Goal: Task Accomplishment & Management: Use online tool/utility

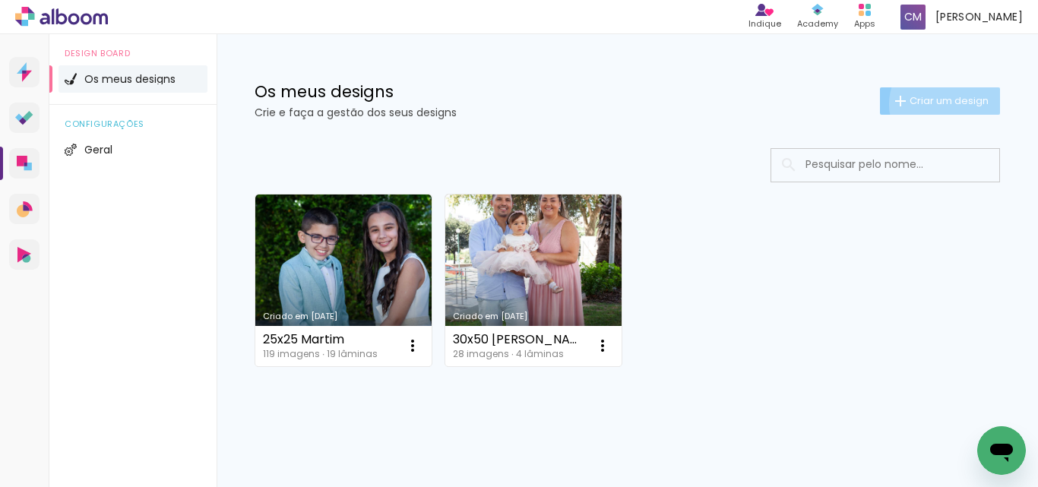
click at [938, 104] on span "Criar um design" at bounding box center [948, 101] width 79 height 10
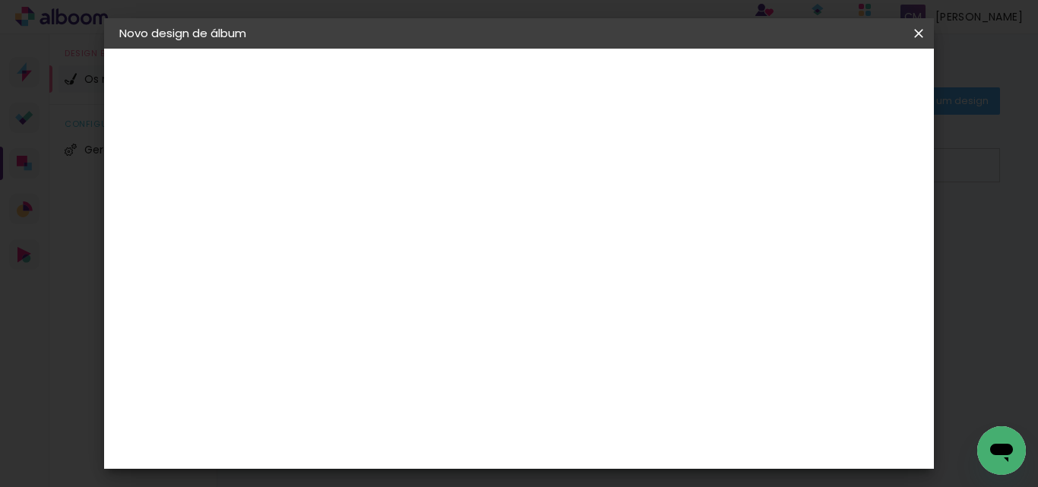
click at [368, 198] on input at bounding box center [368, 204] width 0 height 24
type input "sfv"
type paper-input "sfv"
click at [0, 0] on slot "Avançar" at bounding box center [0, 0] width 0 height 0
click at [590, 222] on paper-item "Tamanho Livre" at bounding box center [533, 234] width 115 height 40
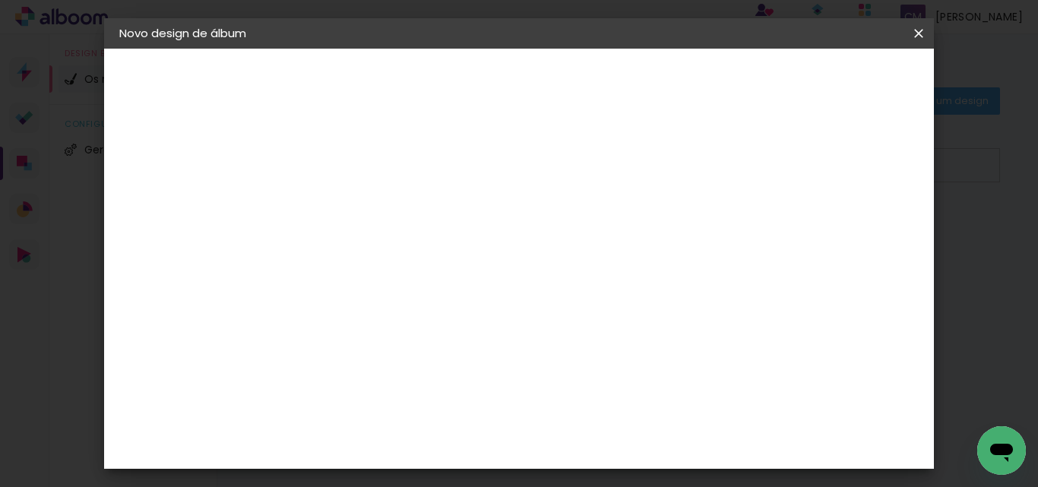
click at [0, 0] on slot "Avançar" at bounding box center [0, 0] width 0 height 0
drag, startPoint x: 617, startPoint y: 410, endPoint x: 607, endPoint y: 413, distance: 10.1
click at [607, 413] on input "60" at bounding box center [603, 411] width 40 height 23
type input "50"
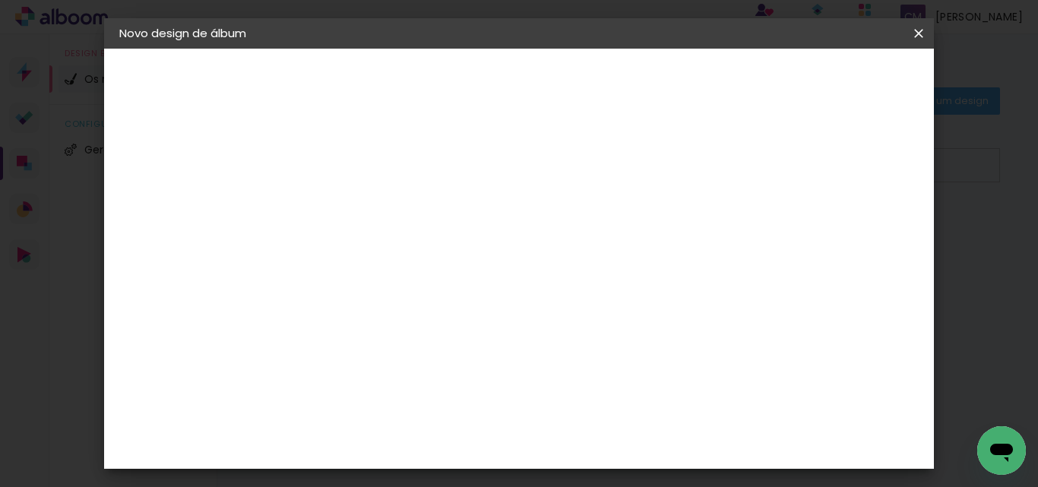
type paper-input "50"
click at [781, 75] on span "Iniciar design" at bounding box center [746, 80] width 69 height 11
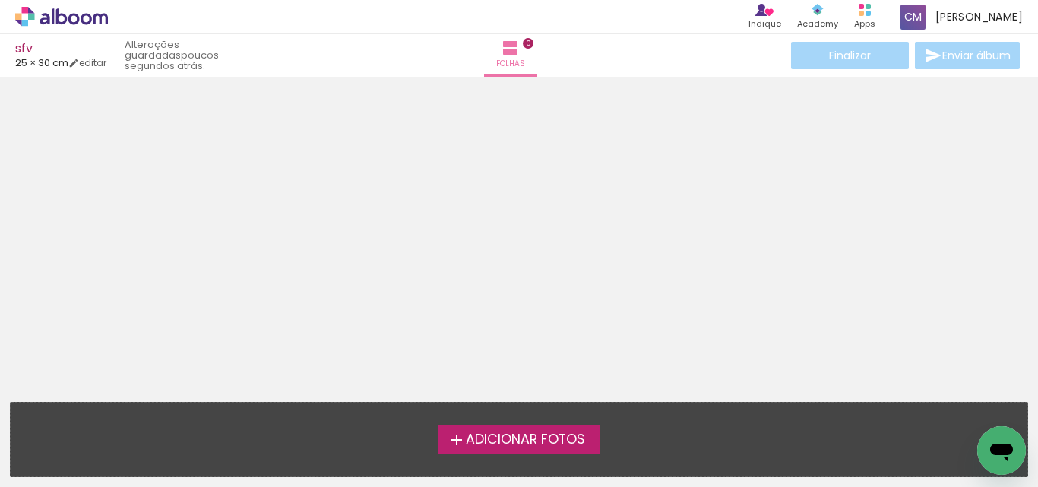
click at [526, 450] on label "Adicionar Fotos" at bounding box center [519, 439] width 162 height 29
click at [0, 0] on input "file" at bounding box center [0, 0] width 0 height 0
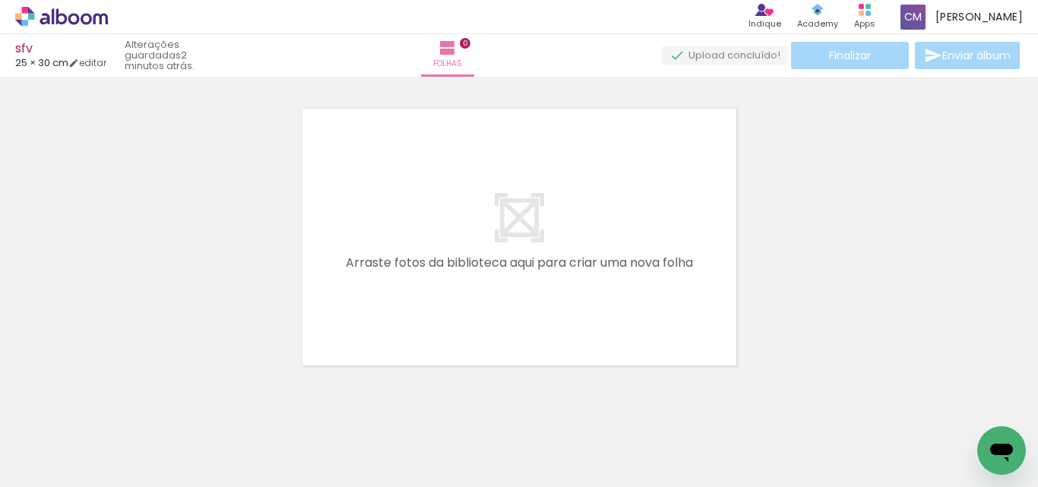
scroll to position [20, 0]
